Goal: Information Seeking & Learning: Check status

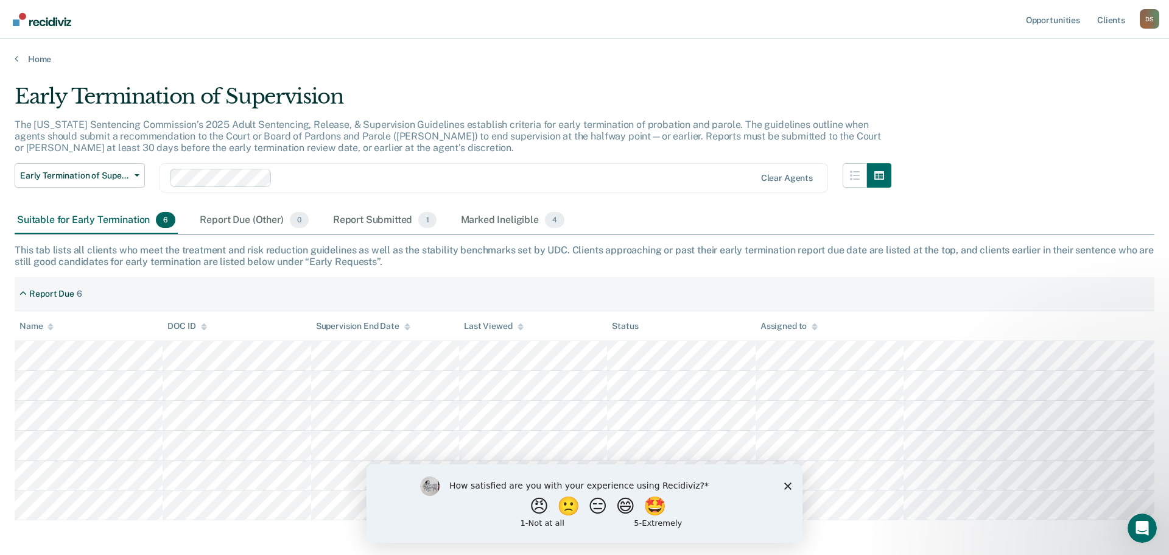
click at [81, 222] on div "Suitable for Early Termination 6" at bounding box center [96, 220] width 163 height 27
click at [787, 488] on icon "Close survey" at bounding box center [787, 485] width 7 height 7
